Goal: Find specific page/section: Find specific page/section

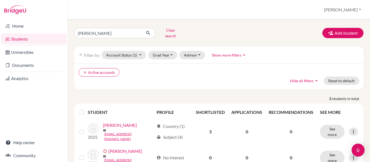
click at [22, 39] on link "Students" at bounding box center [33, 39] width 65 height 11
click at [94, 31] on input "prats" at bounding box center [107, 33] width 67 height 10
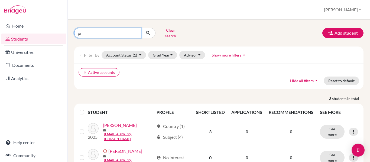
type input "p"
type input "[PERSON_NAME]"
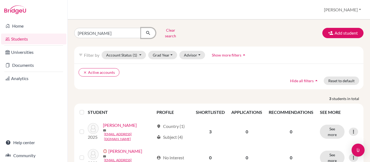
click at [150, 32] on icon "submit" at bounding box center [148, 32] width 5 height 5
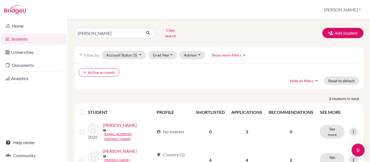
scroll to position [16, 0]
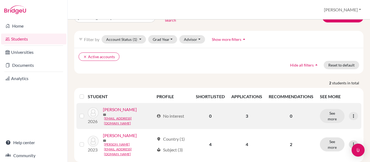
click at [126, 109] on link "[PERSON_NAME]" at bounding box center [120, 110] width 34 height 7
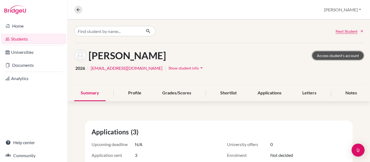
click at [331, 57] on link "Access student's account" at bounding box center [338, 56] width 51 height 8
click at [20, 41] on link "Students" at bounding box center [33, 39] width 65 height 11
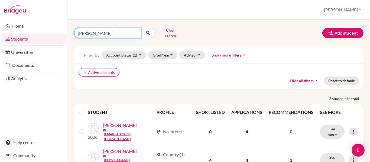
click at [100, 29] on input "[PERSON_NAME]" at bounding box center [107, 33] width 67 height 10
type input "w"
type input "juarez"
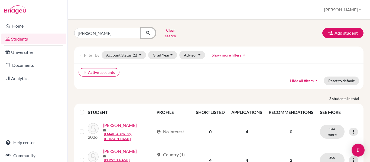
click at [148, 31] on icon "submit" at bounding box center [148, 32] width 5 height 5
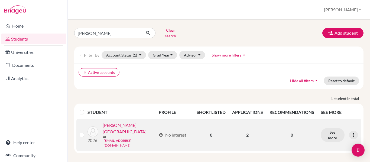
click at [118, 125] on link "Juarez, Diego" at bounding box center [130, 128] width 54 height 13
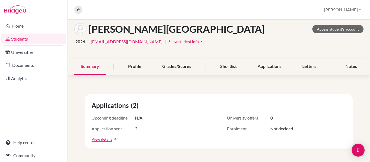
scroll to position [27, 0]
click at [331, 31] on link "Access student's account" at bounding box center [338, 29] width 51 height 8
